Goal: Transaction & Acquisition: Purchase product/service

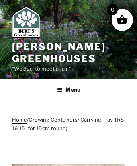
click at [19, 119] on link "Home" at bounding box center [19, 119] width 15 height 6
